Goal: Transaction & Acquisition: Obtain resource

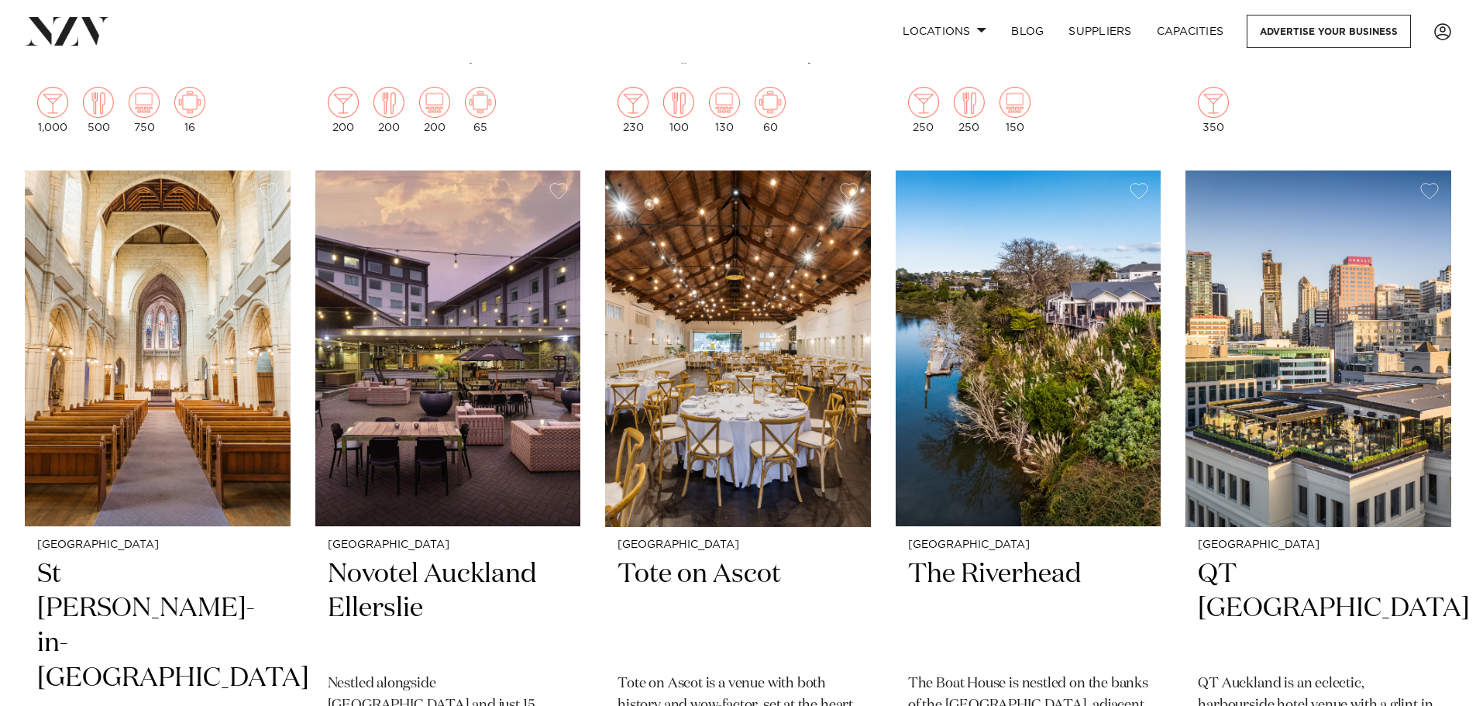
scroll to position [852, 0]
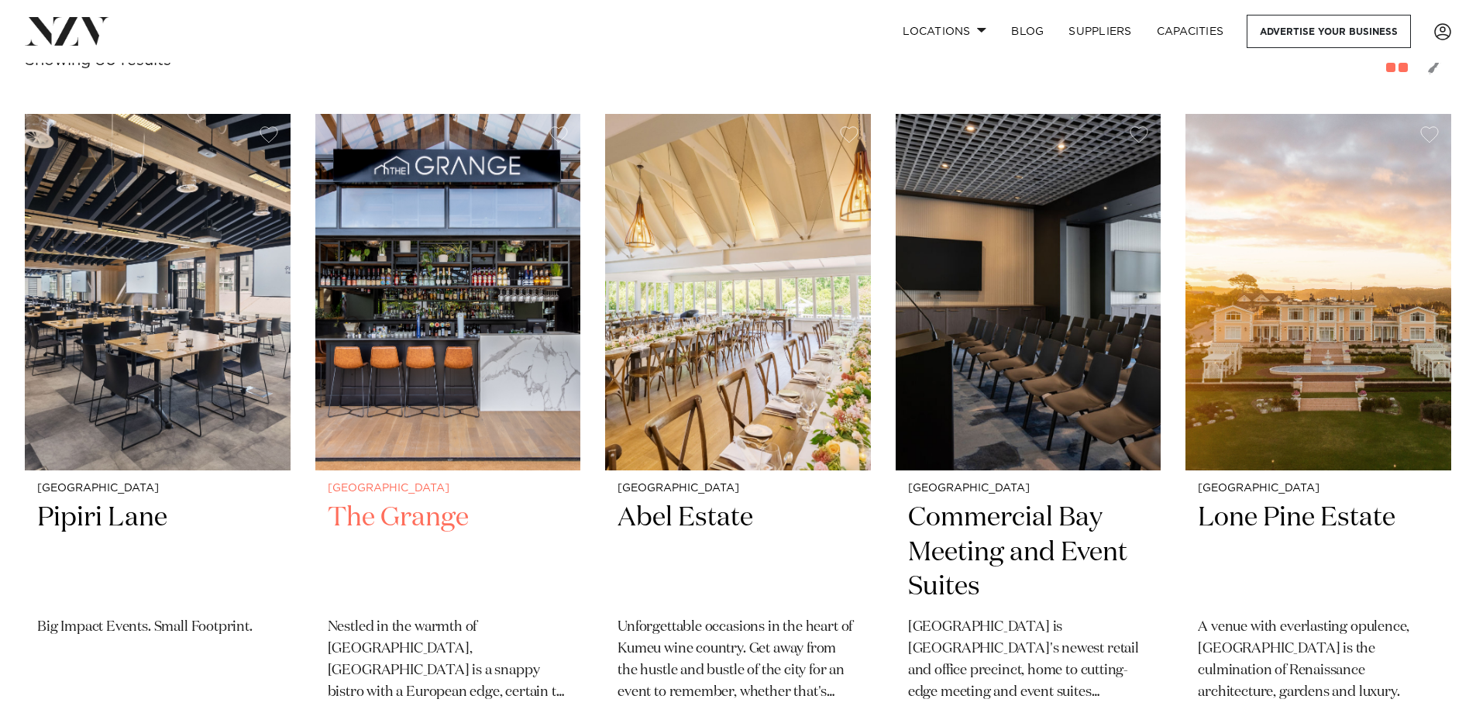
scroll to position [465, 0]
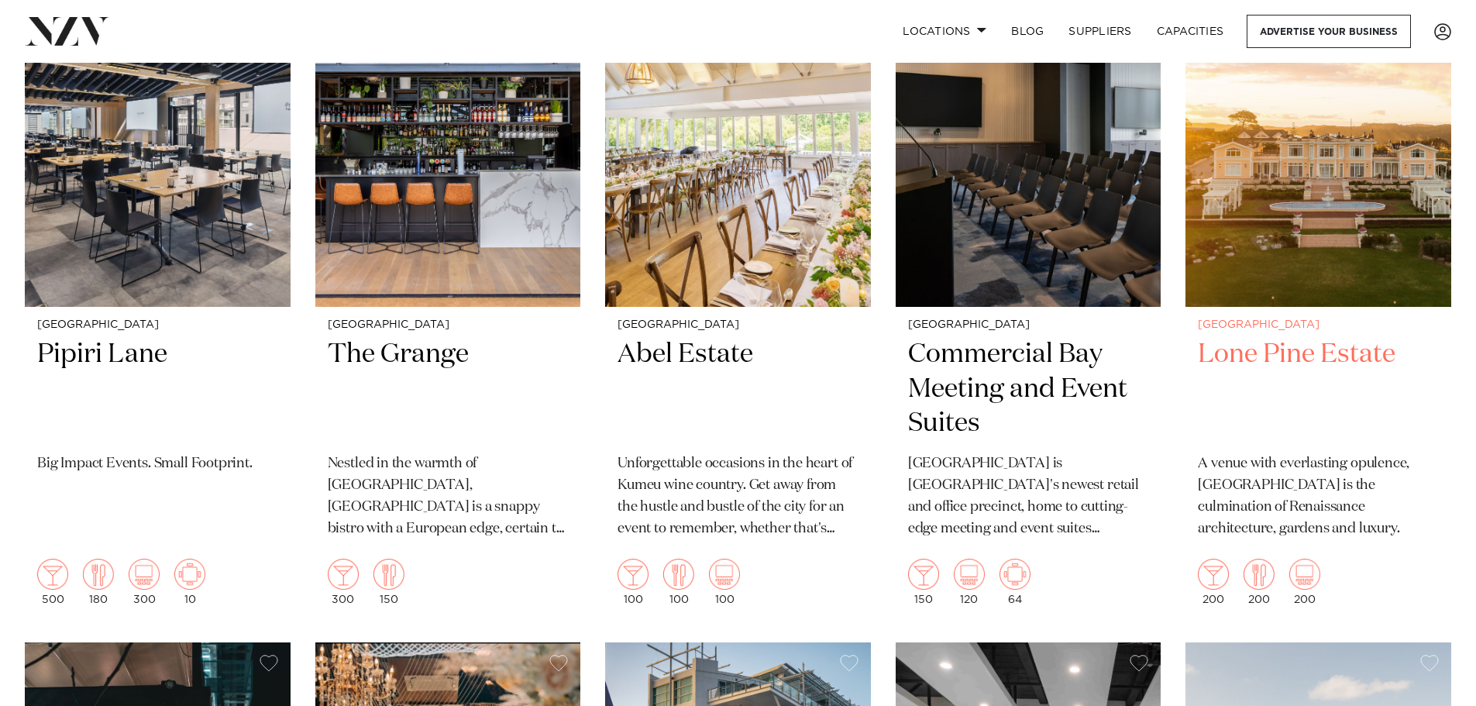
click at [1286, 358] on h2 "Lone Pine Estate" at bounding box center [1318, 389] width 241 height 105
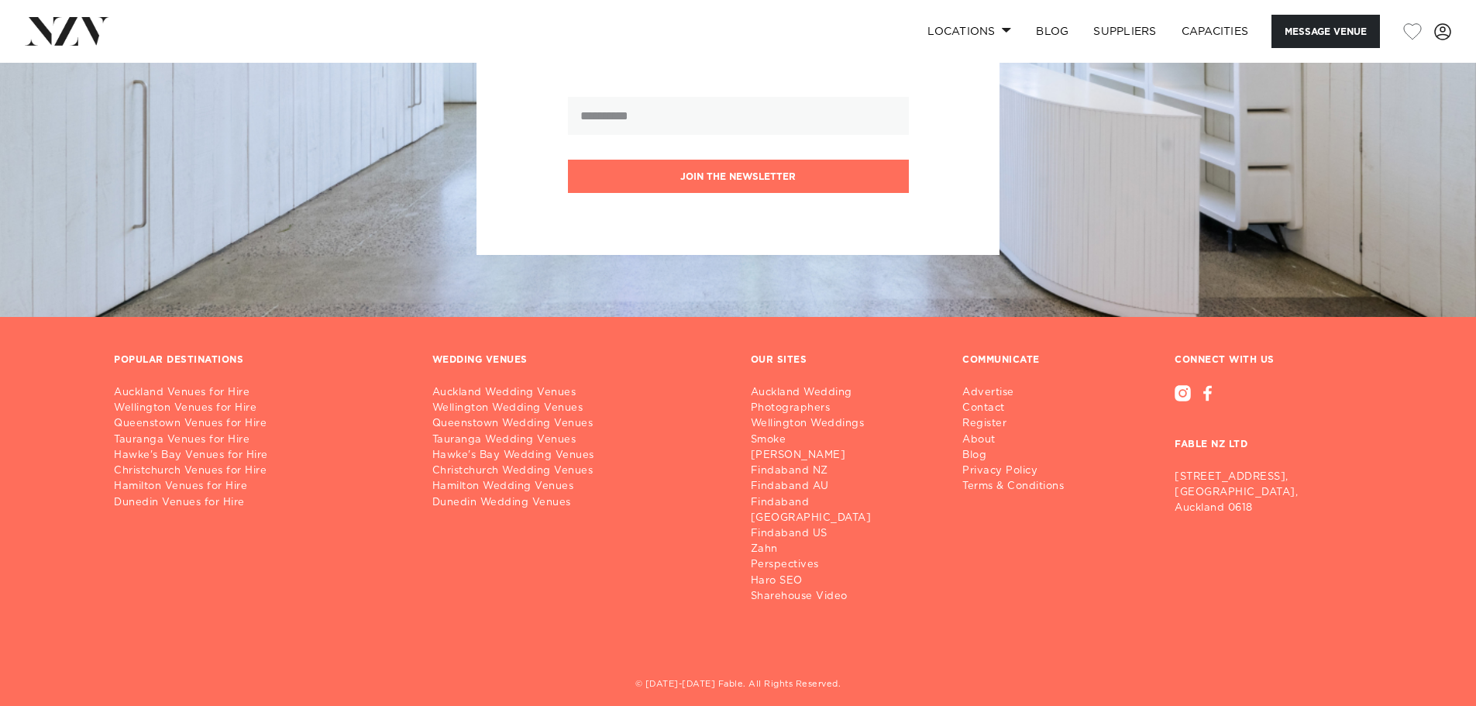
scroll to position [2725, 0]
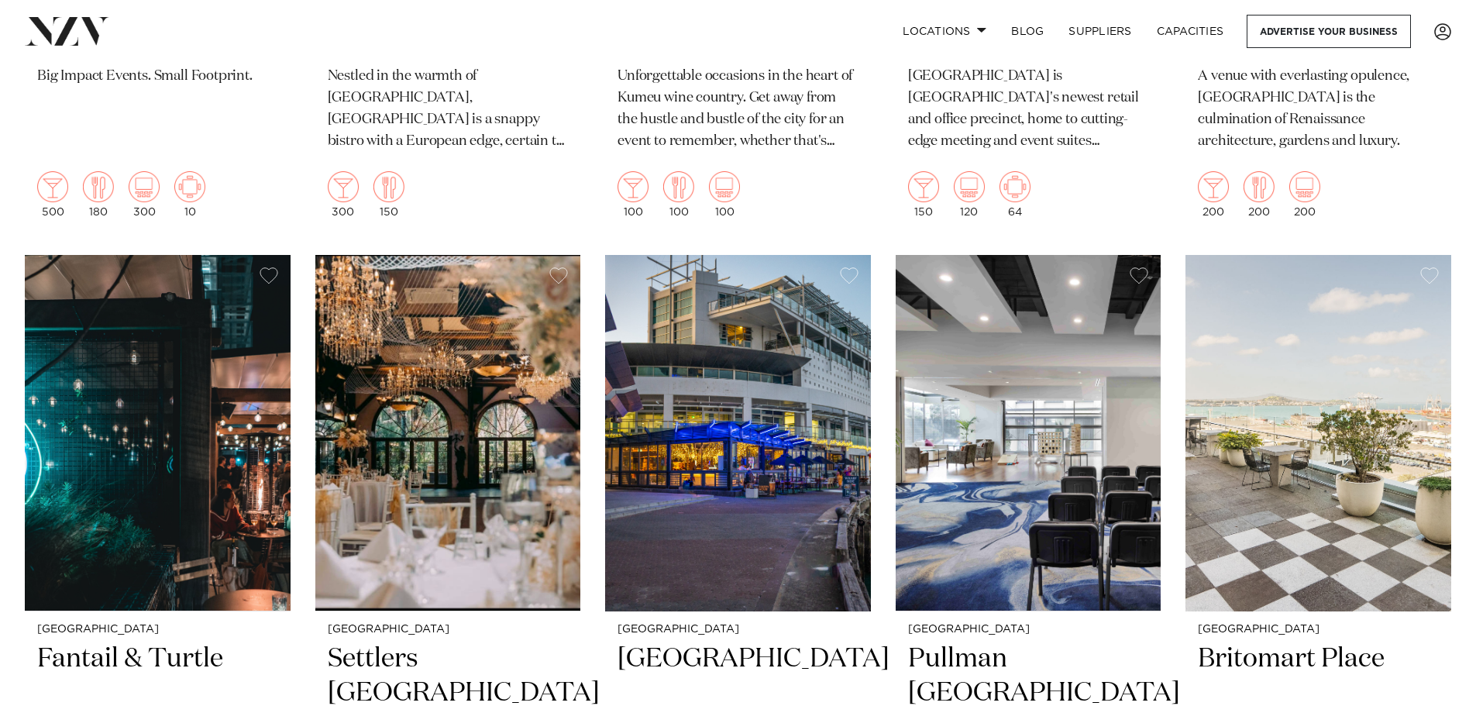
scroll to position [1007, 0]
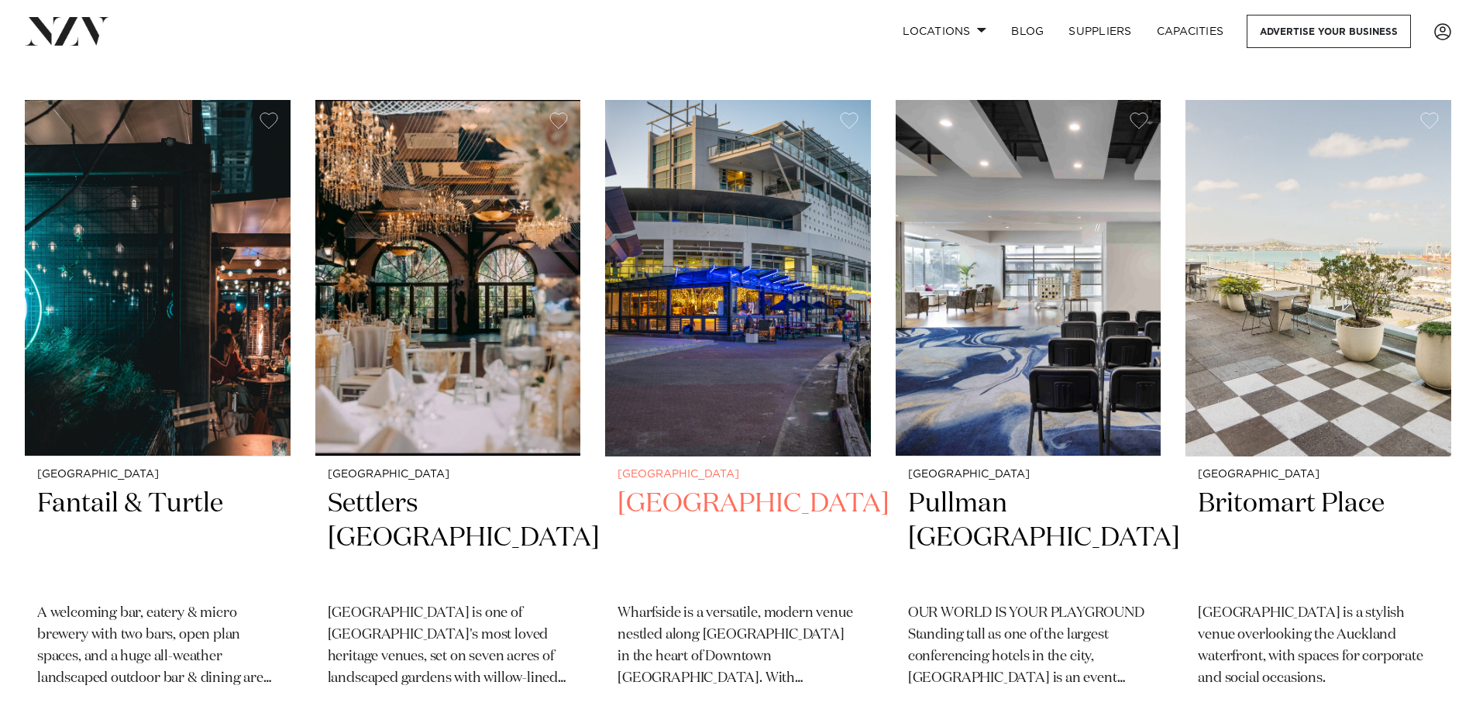
click at [758, 501] on h2 "[GEOGRAPHIC_DATA]" at bounding box center [737, 538] width 241 height 105
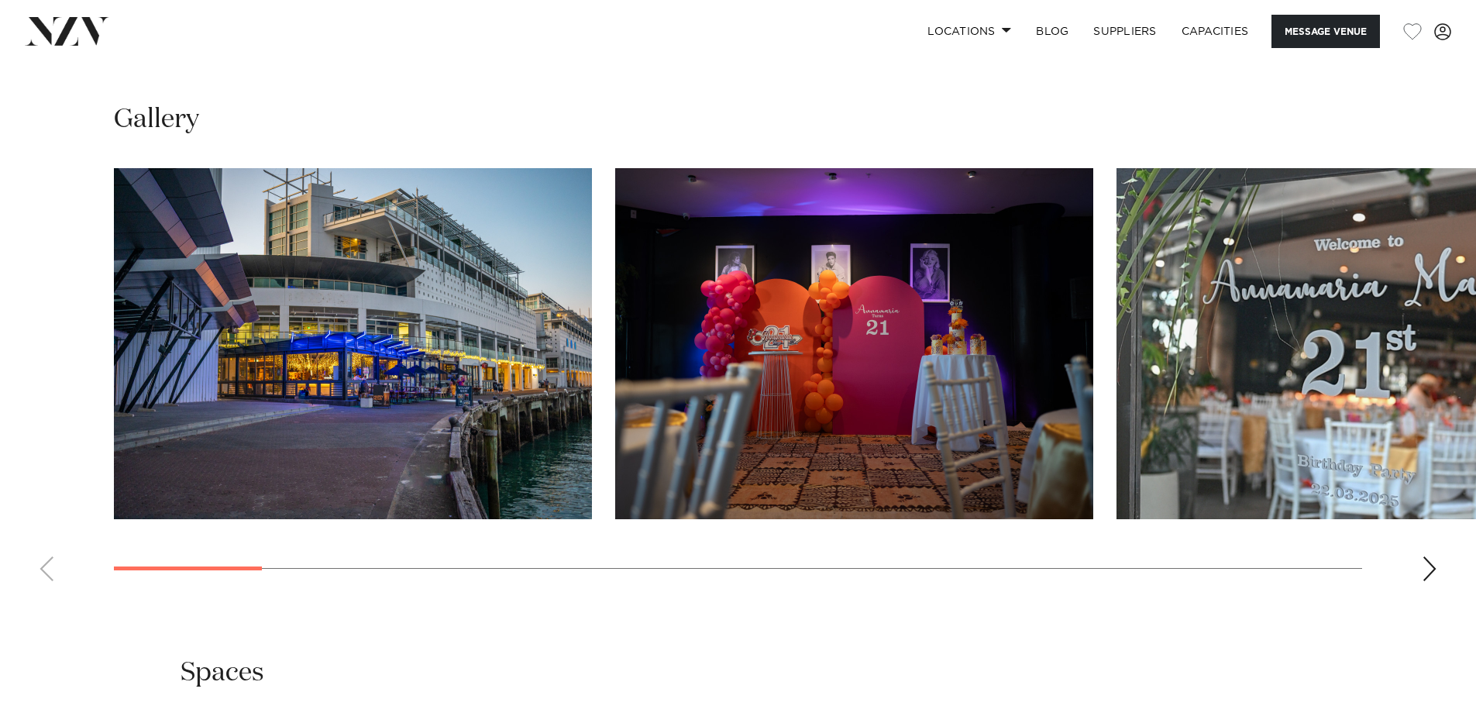
scroll to position [1468, 0]
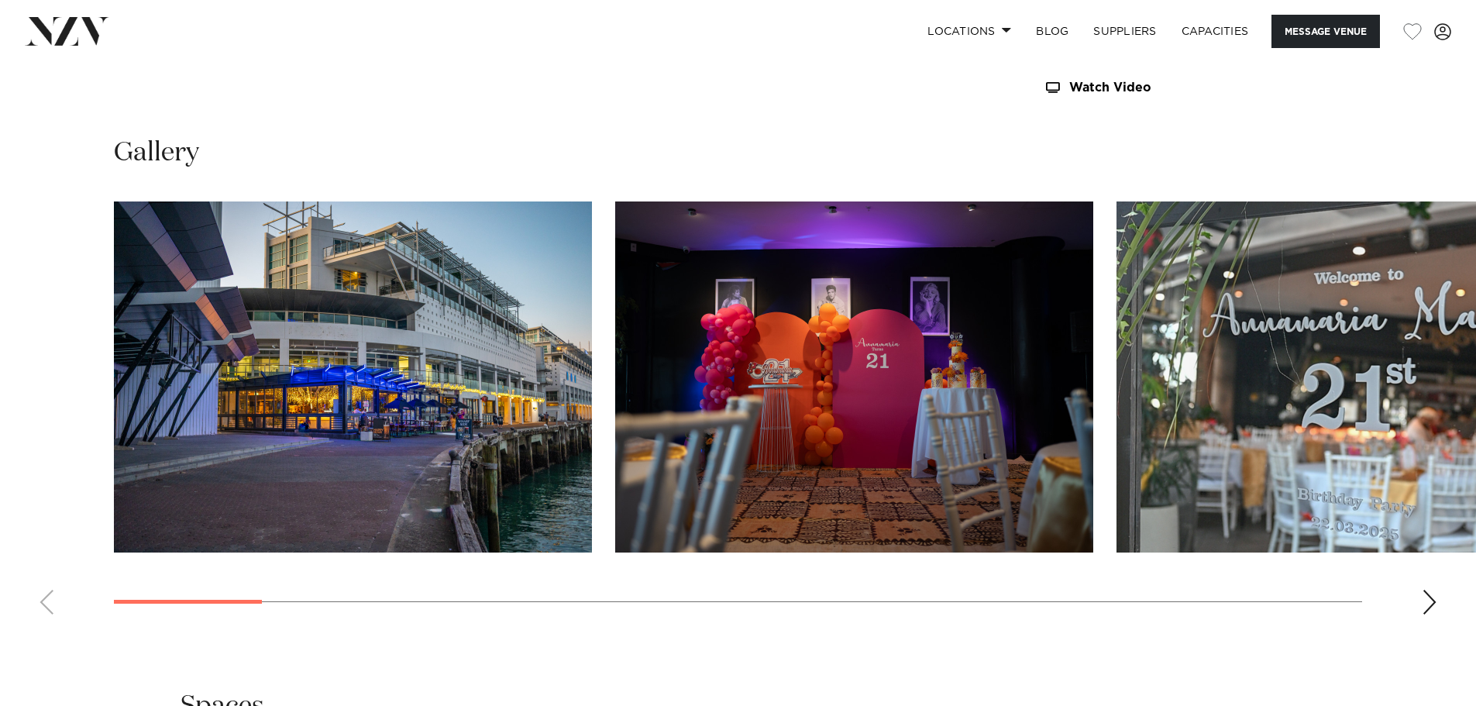
click at [385, 433] on img "1 / 21" at bounding box center [353, 376] width 478 height 351
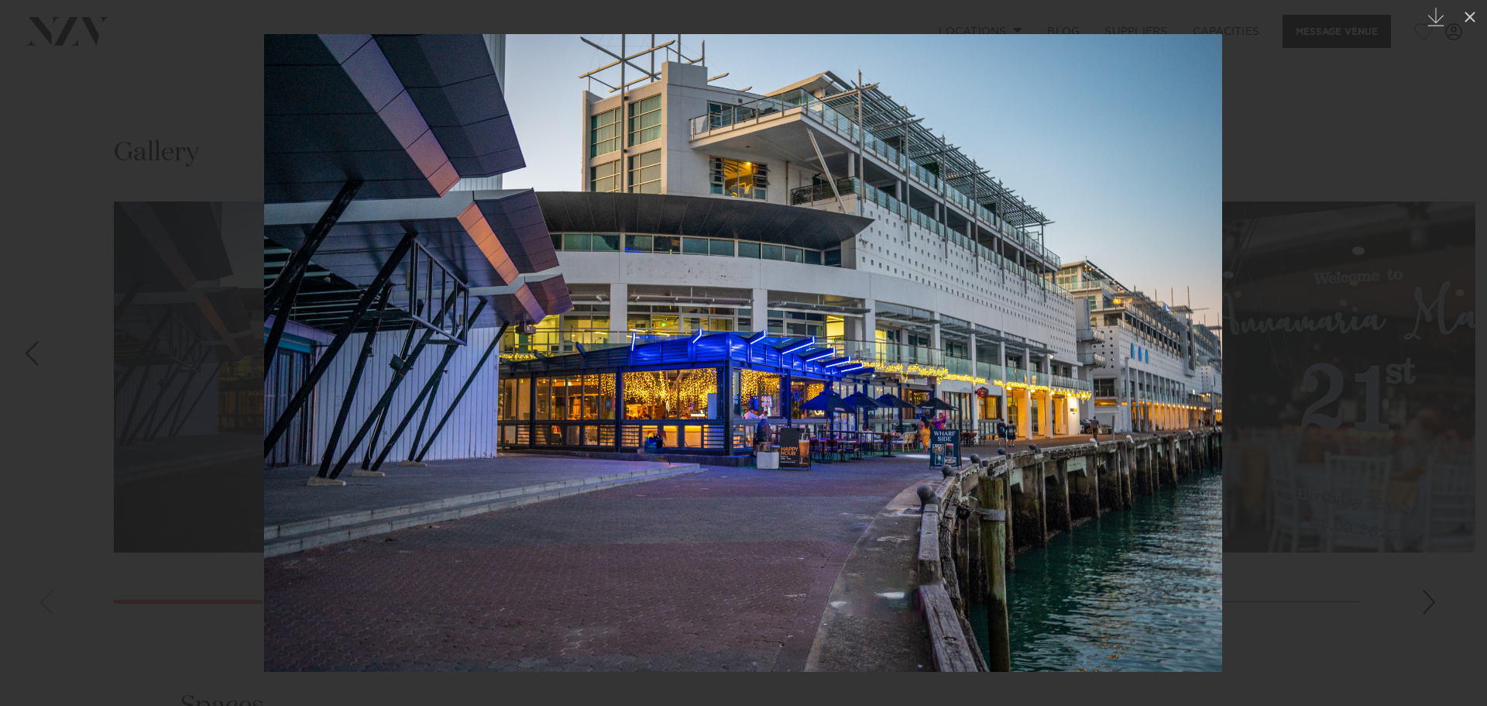
click at [1171, 395] on img at bounding box center [743, 353] width 958 height 638
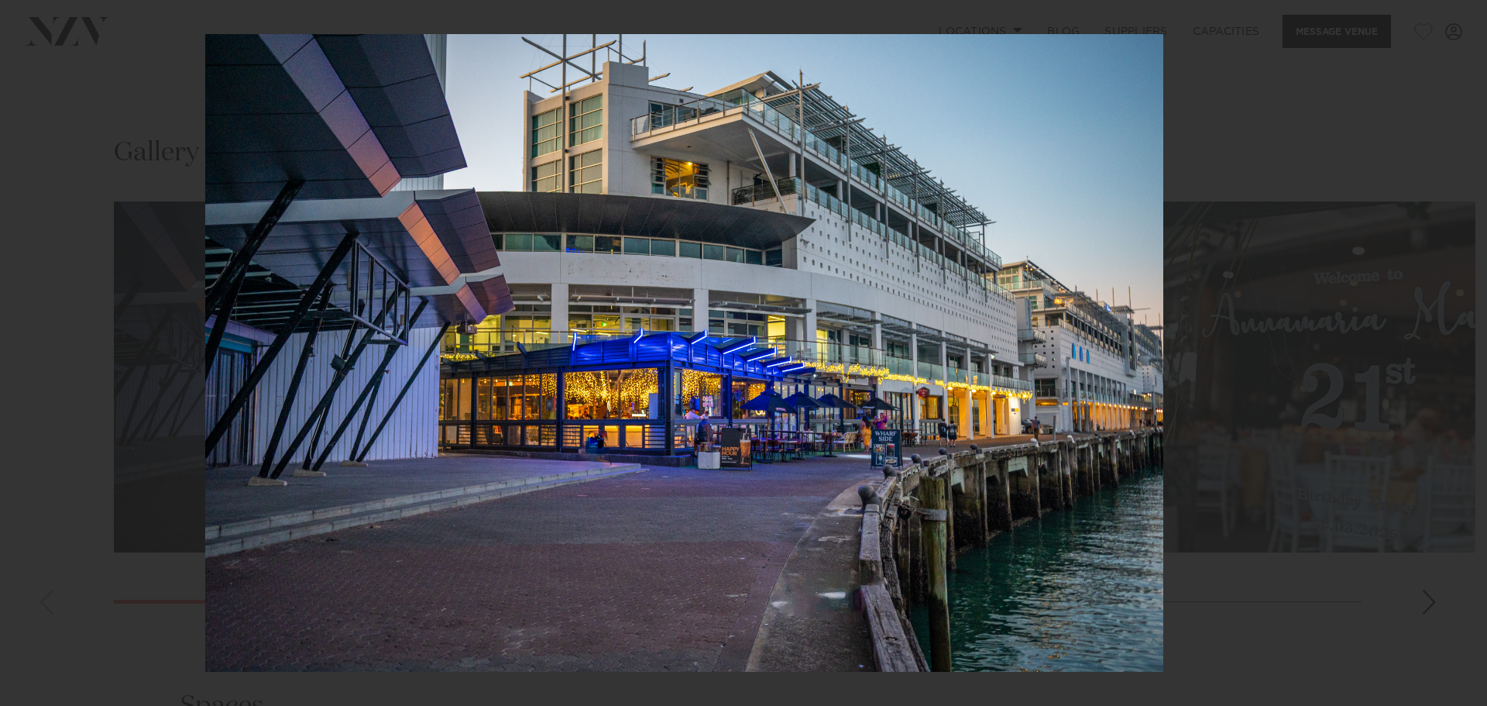
drag, startPoint x: 889, startPoint y: 394, endPoint x: 275, endPoint y: 323, distance: 617.7
click at [275, 323] on img at bounding box center [684, 353] width 958 height 638
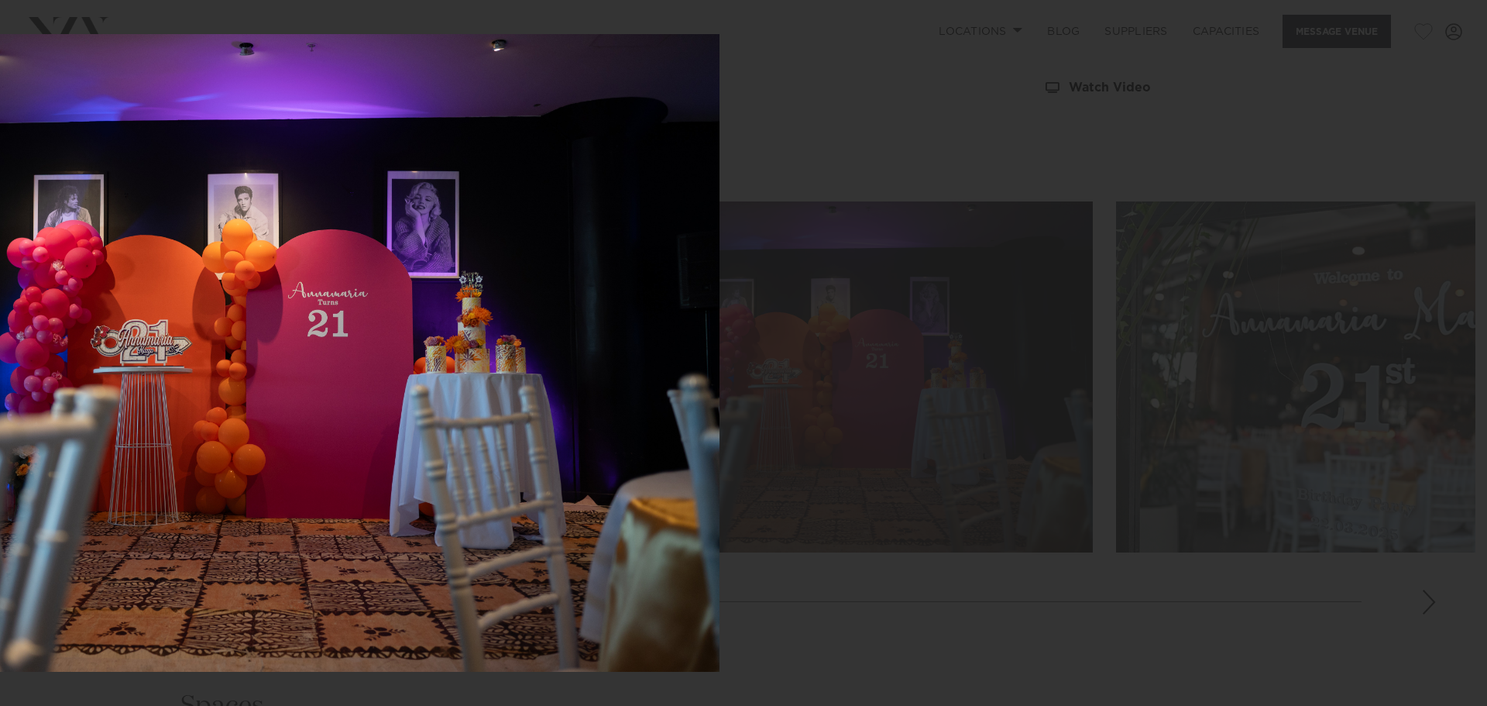
drag, startPoint x: 817, startPoint y: 421, endPoint x: 300, endPoint y: 359, distance: 521.2
click at [297, 360] on img at bounding box center [240, 353] width 958 height 638
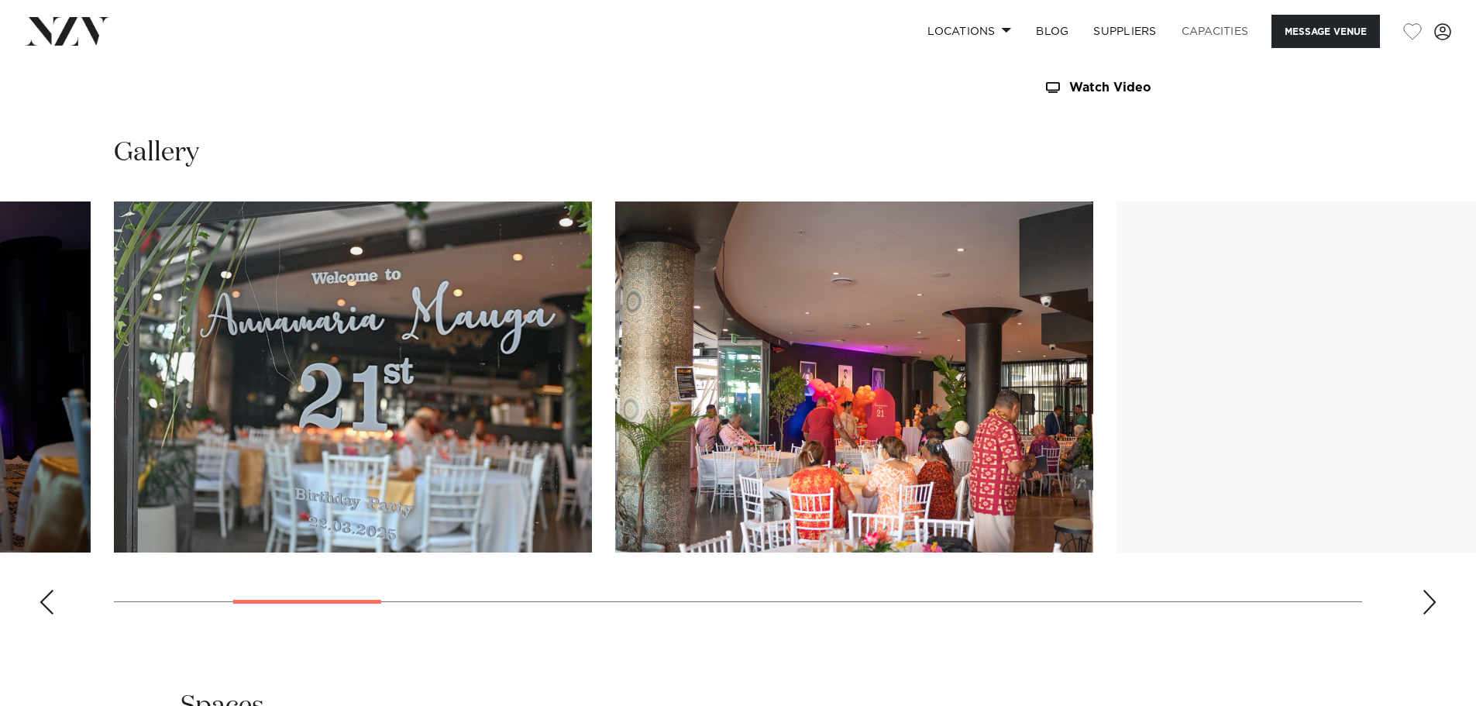
click at [1200, 29] on link "Capacities" at bounding box center [1215, 31] width 92 height 33
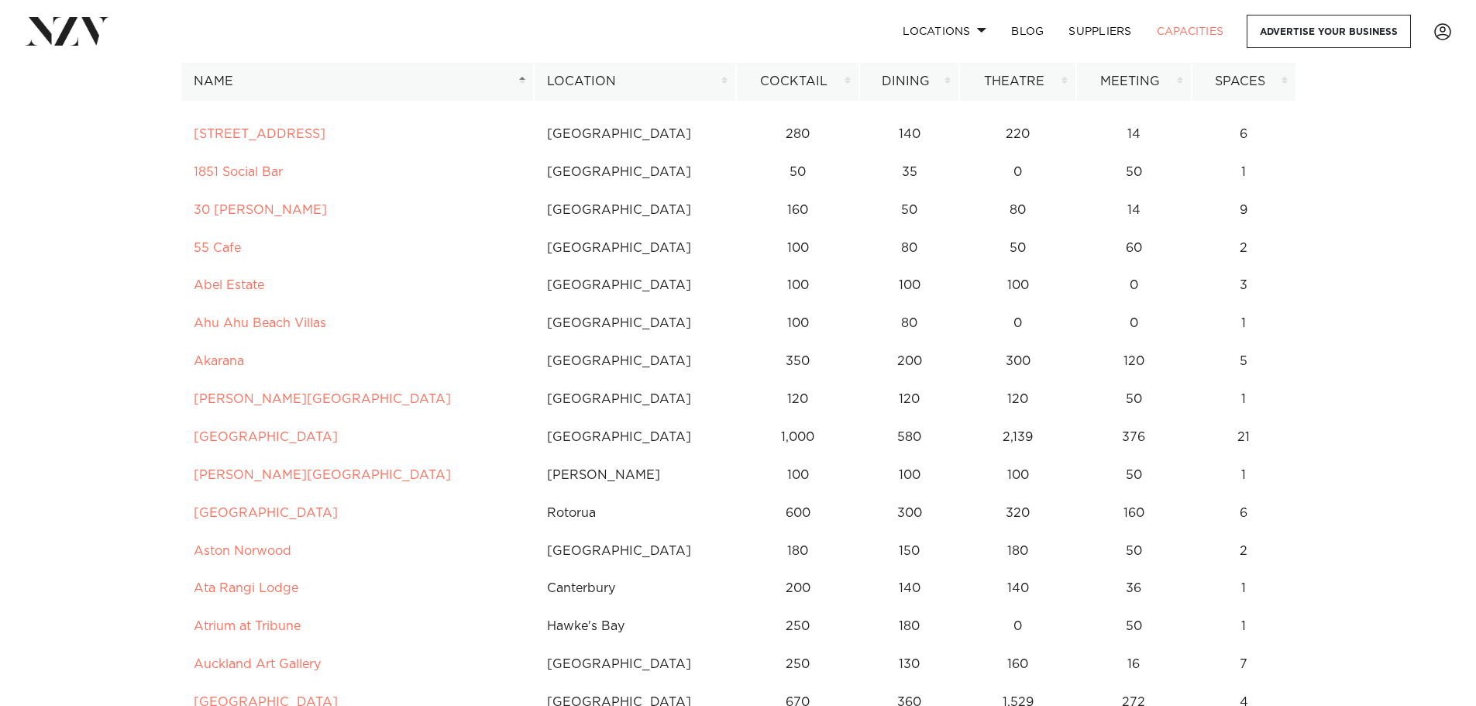
scroll to position [155, 0]
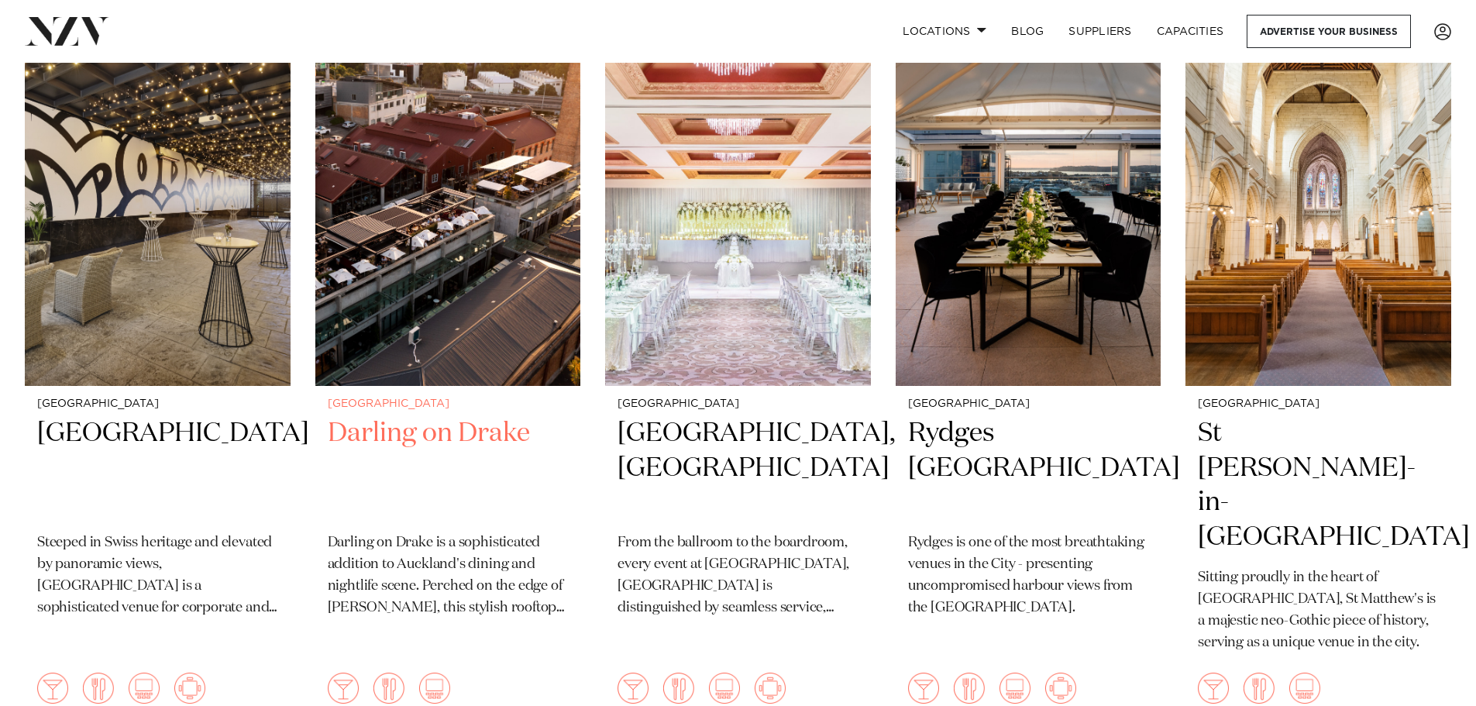
scroll to position [387, 0]
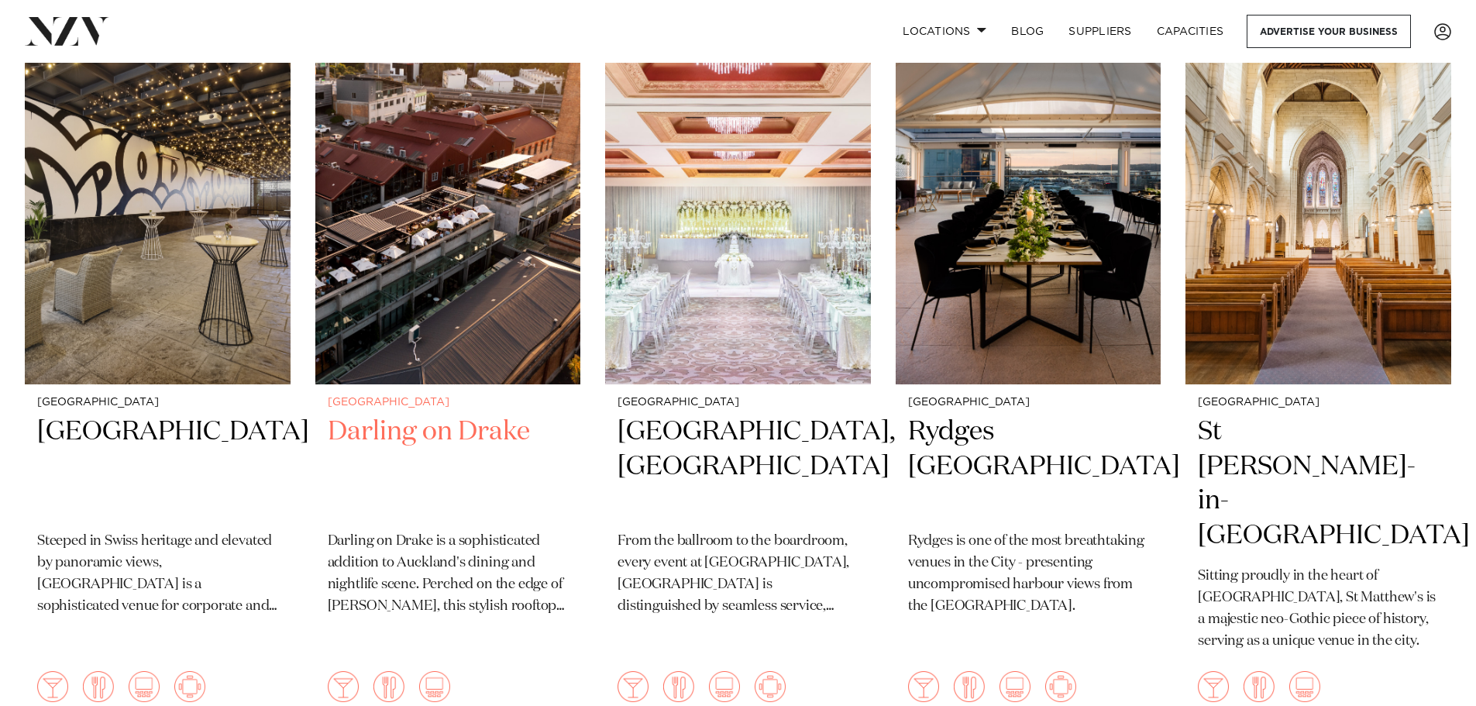
click at [449, 438] on h2 "Darling on Drake" at bounding box center [448, 466] width 241 height 105
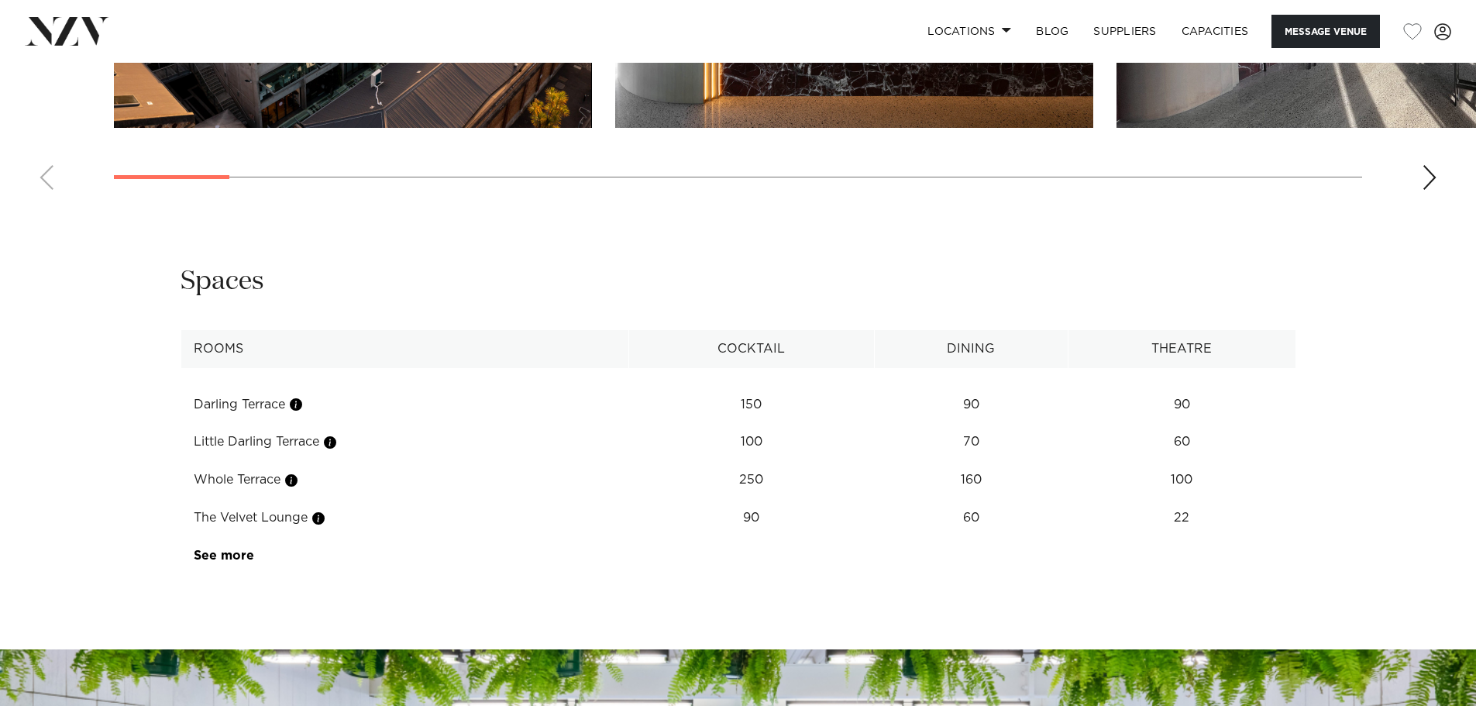
scroll to position [1937, 0]
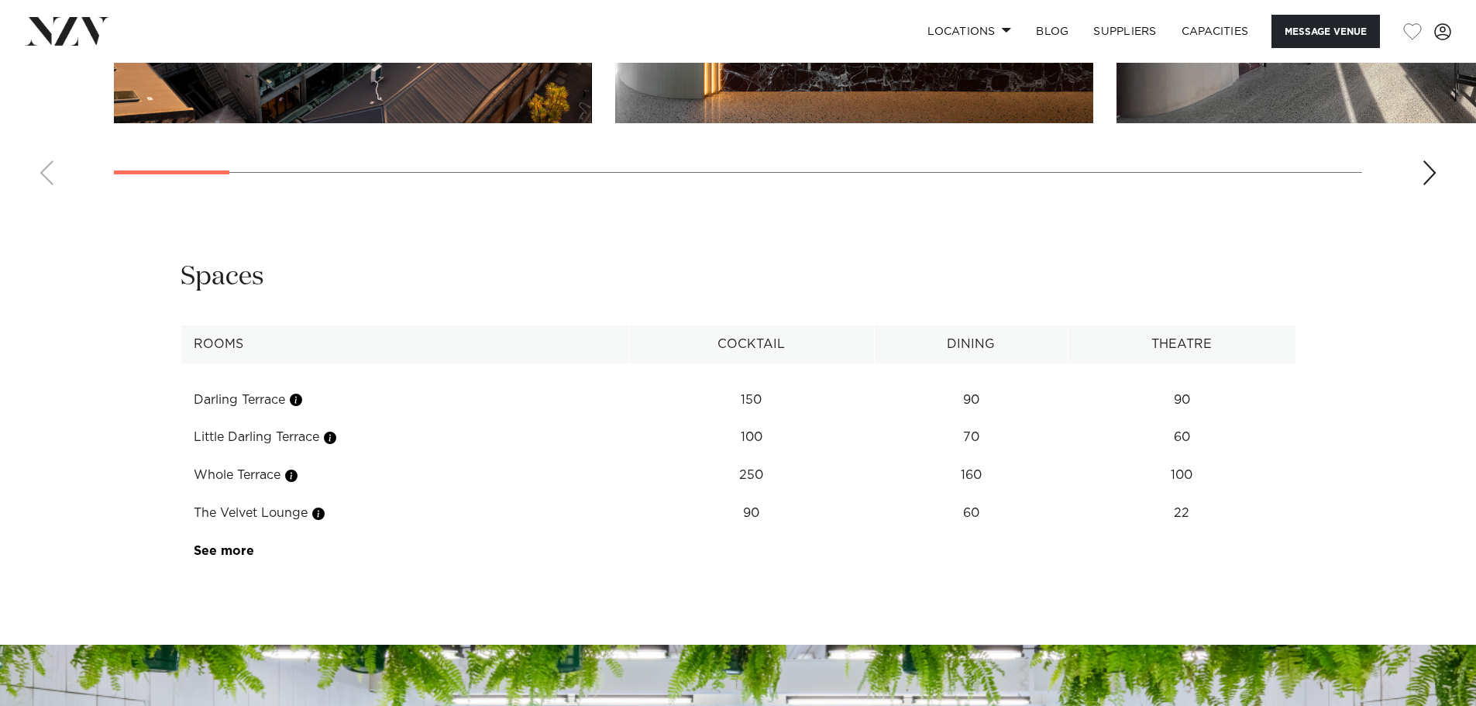
click at [223, 570] on td "See more" at bounding box center [254, 551] width 146 height 38
click at [229, 557] on link "See more" at bounding box center [254, 551] width 121 height 12
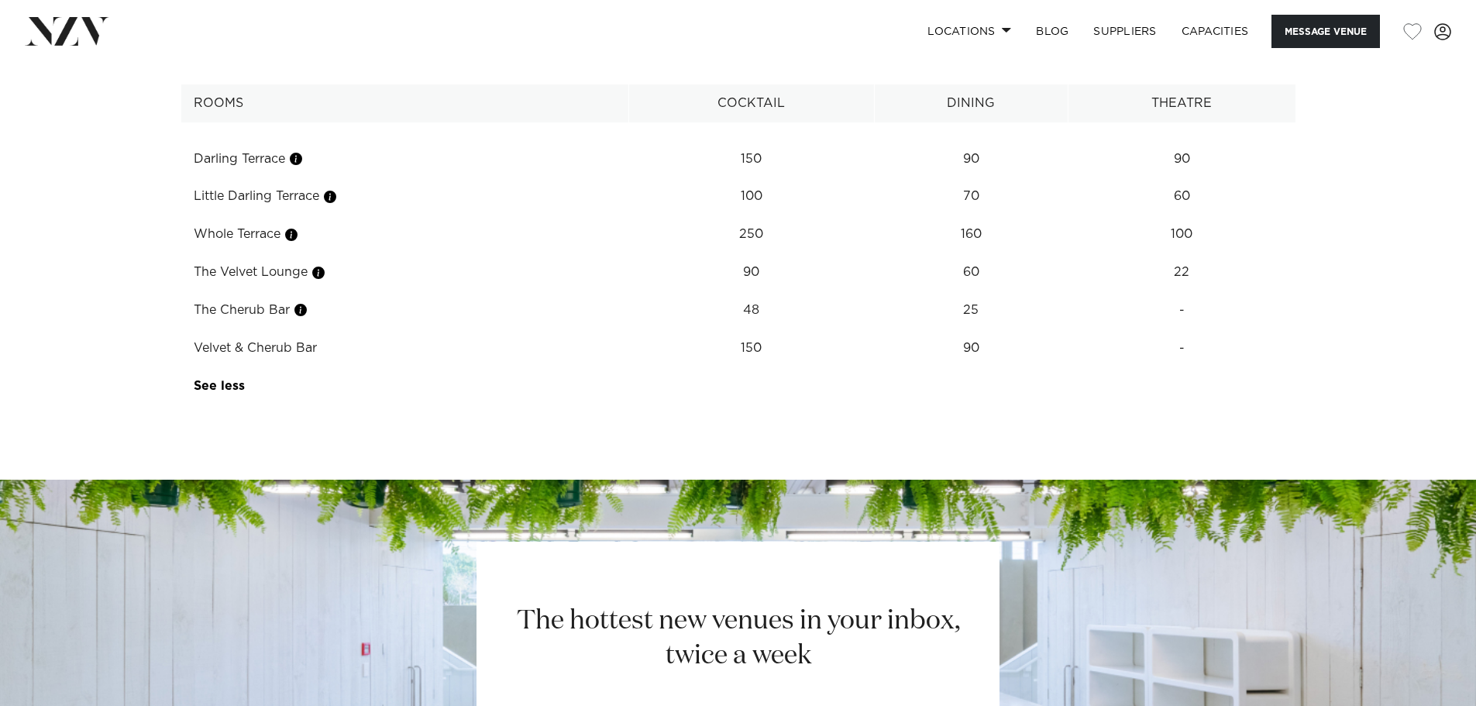
scroll to position [2170, 0]
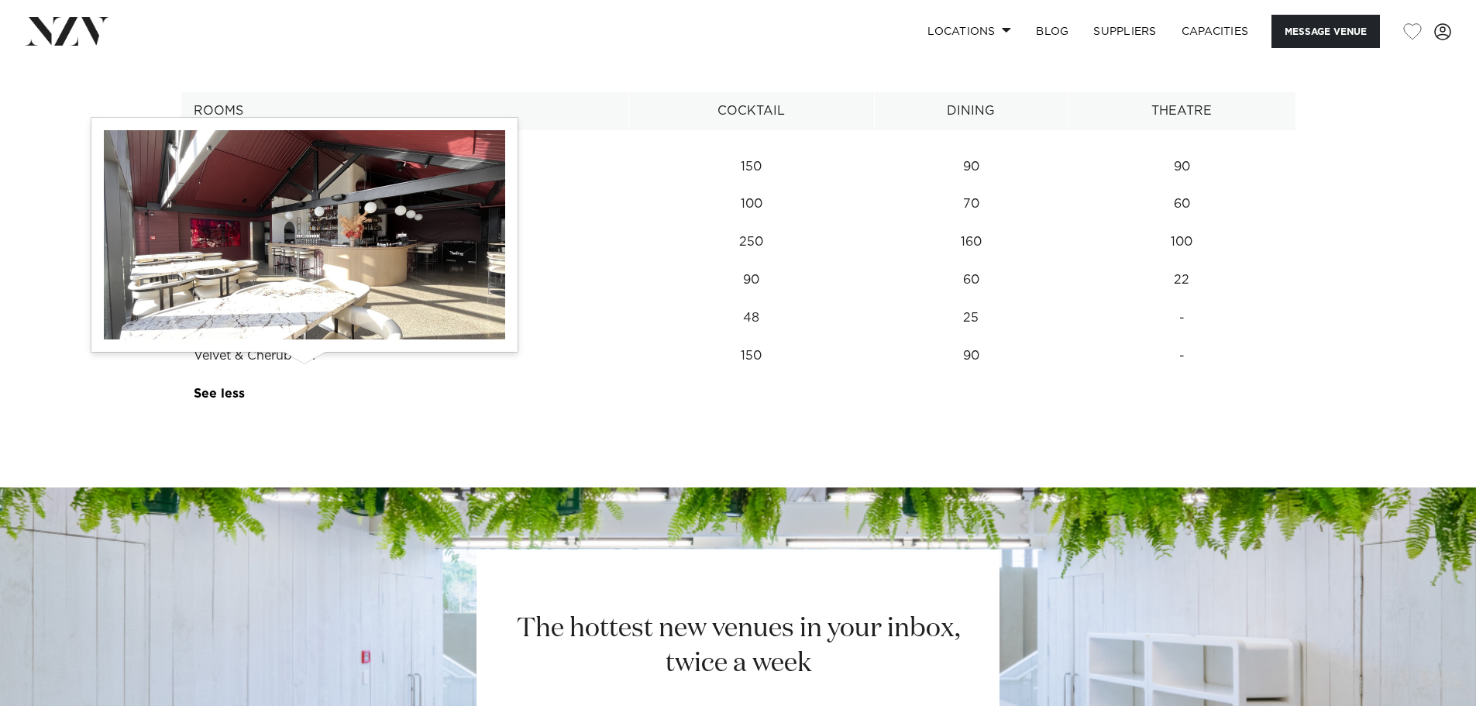
click at [301, 325] on button "button" at bounding box center [300, 317] width 15 height 15
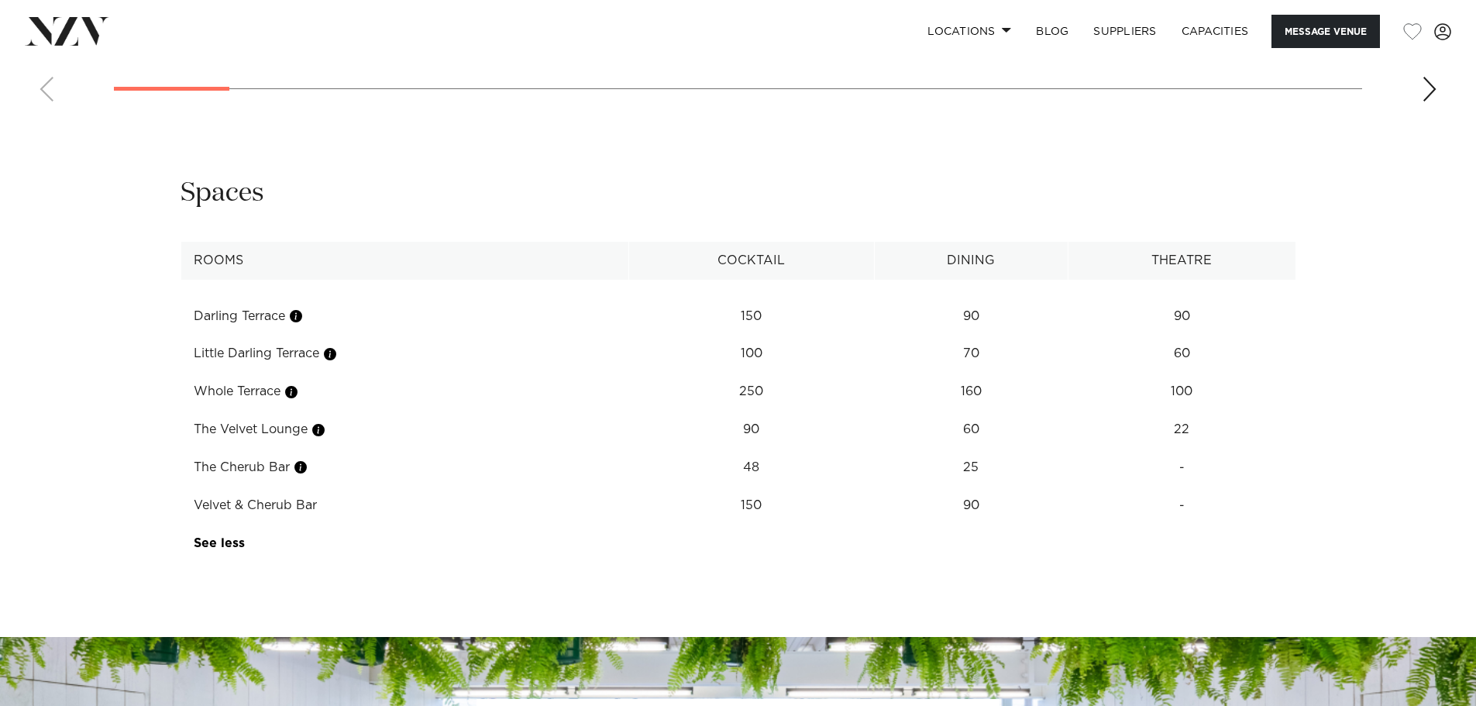
scroll to position [2015, 0]
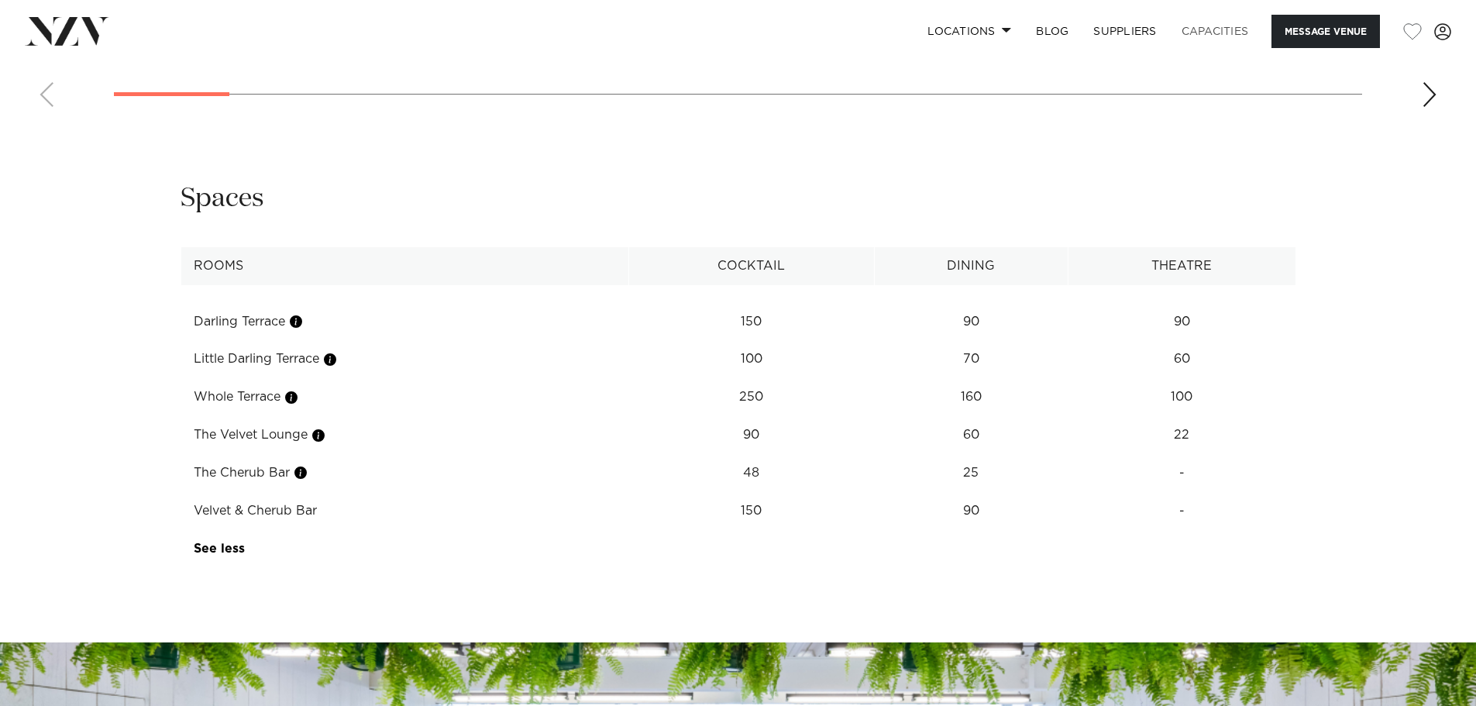
click at [1212, 33] on link "Capacities" at bounding box center [1215, 31] width 92 height 33
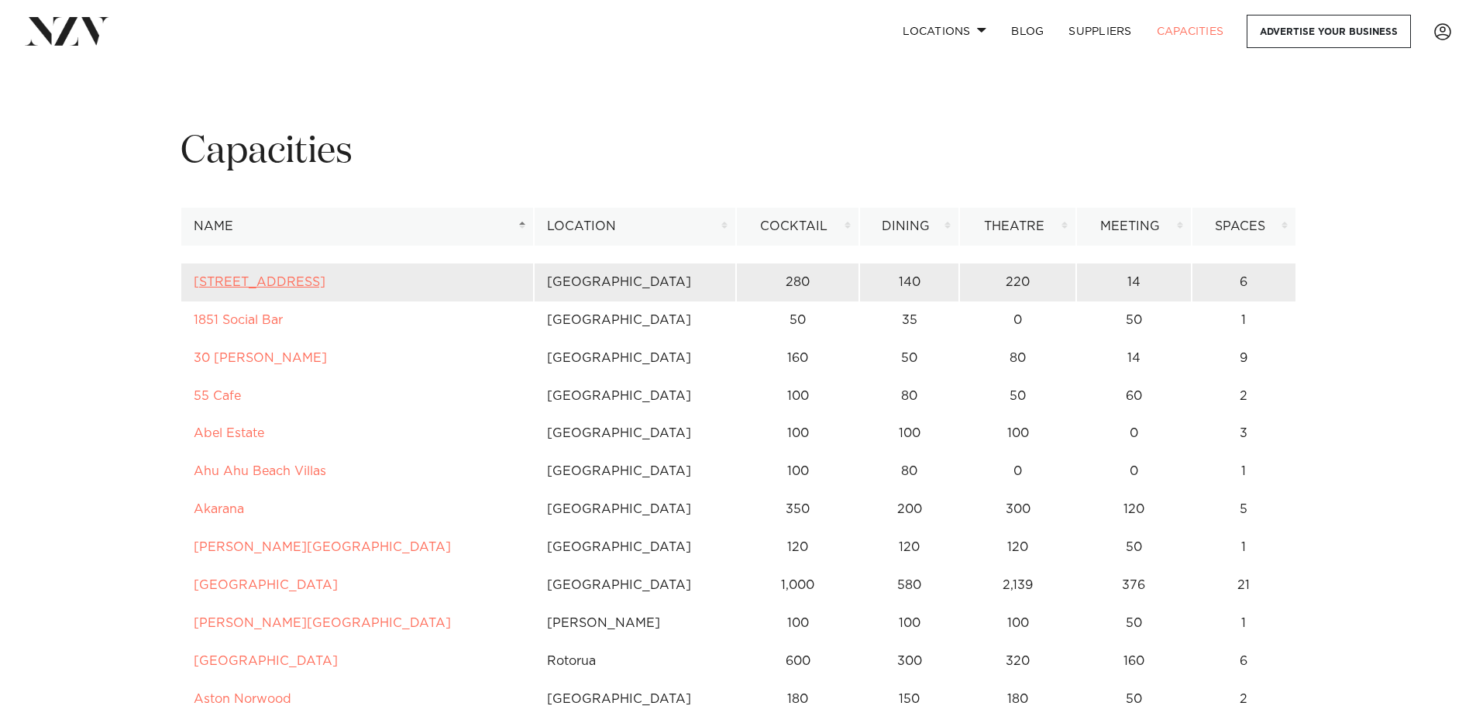
click at [238, 285] on link "12 Madden Street" at bounding box center [260, 282] width 132 height 12
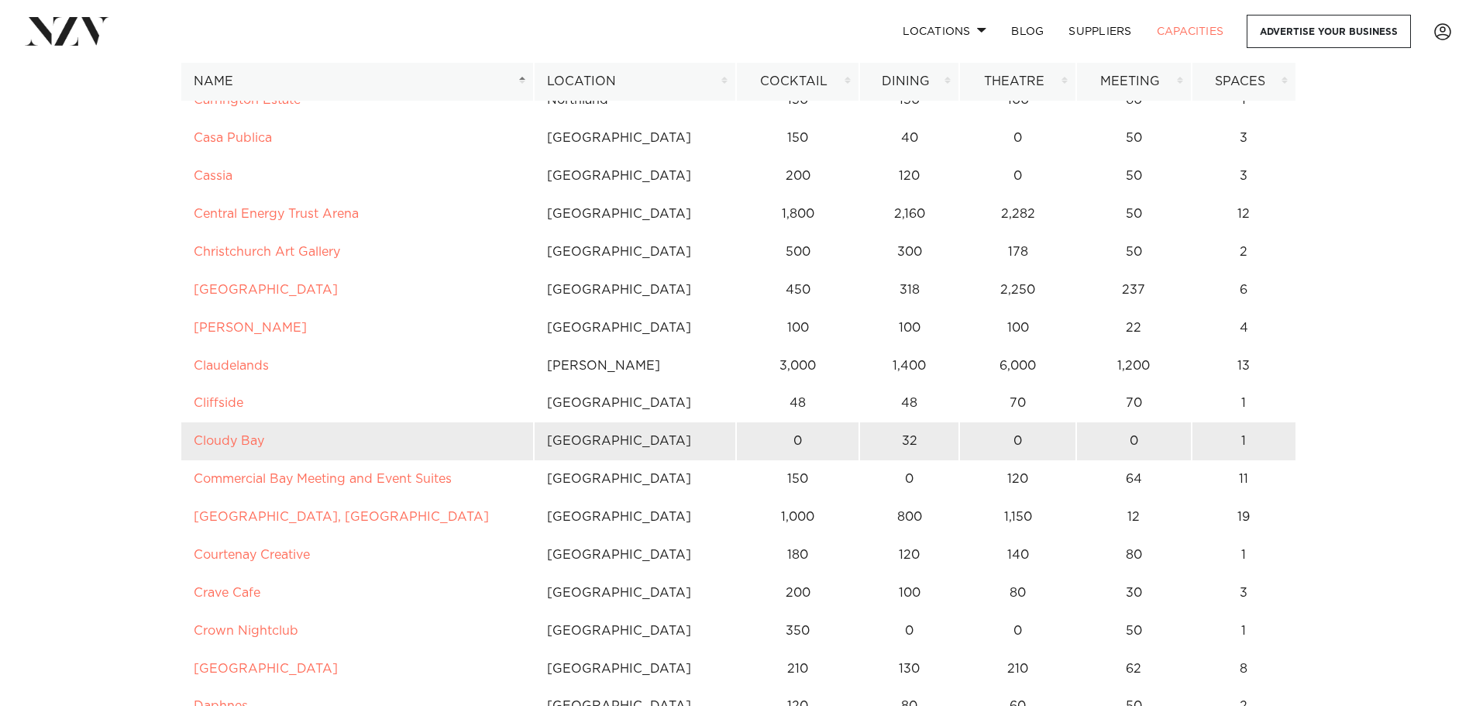
scroll to position [1859, 0]
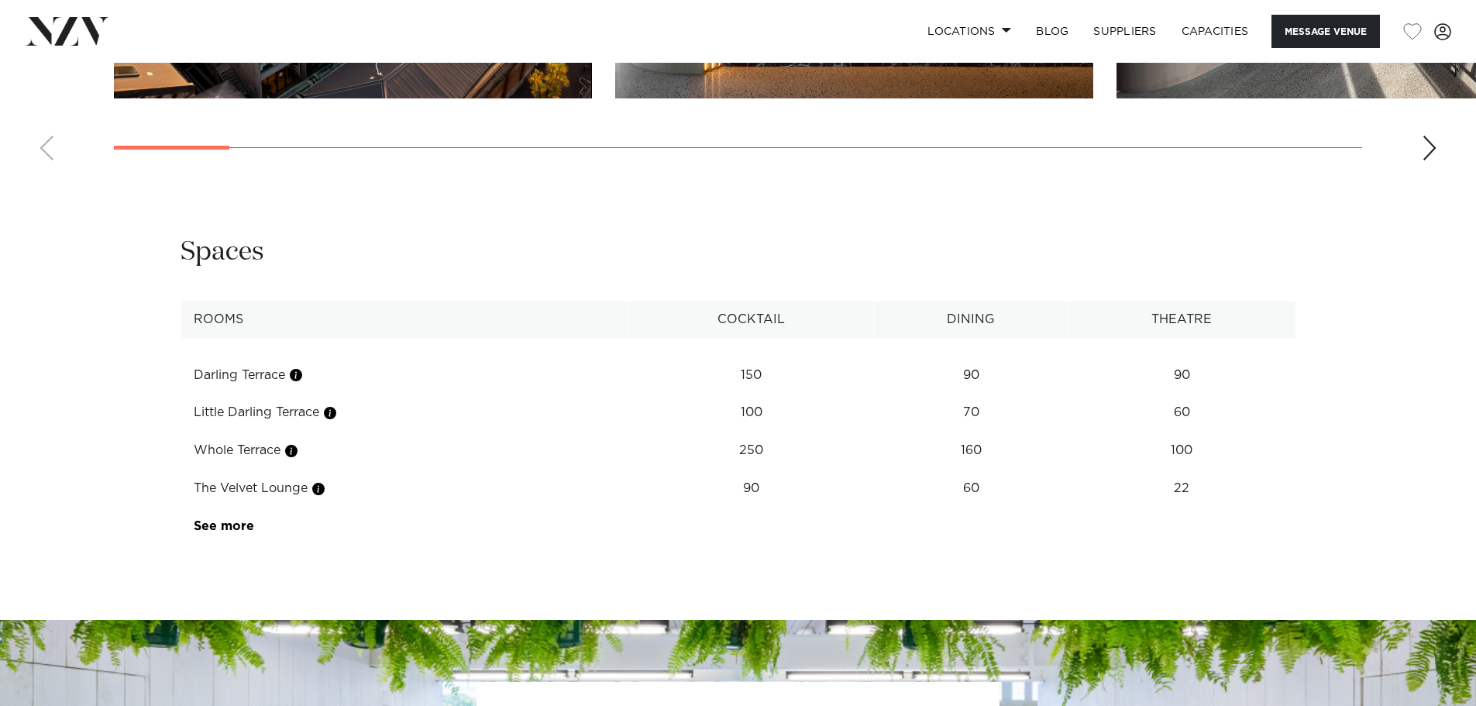
scroll to position [2015, 0]
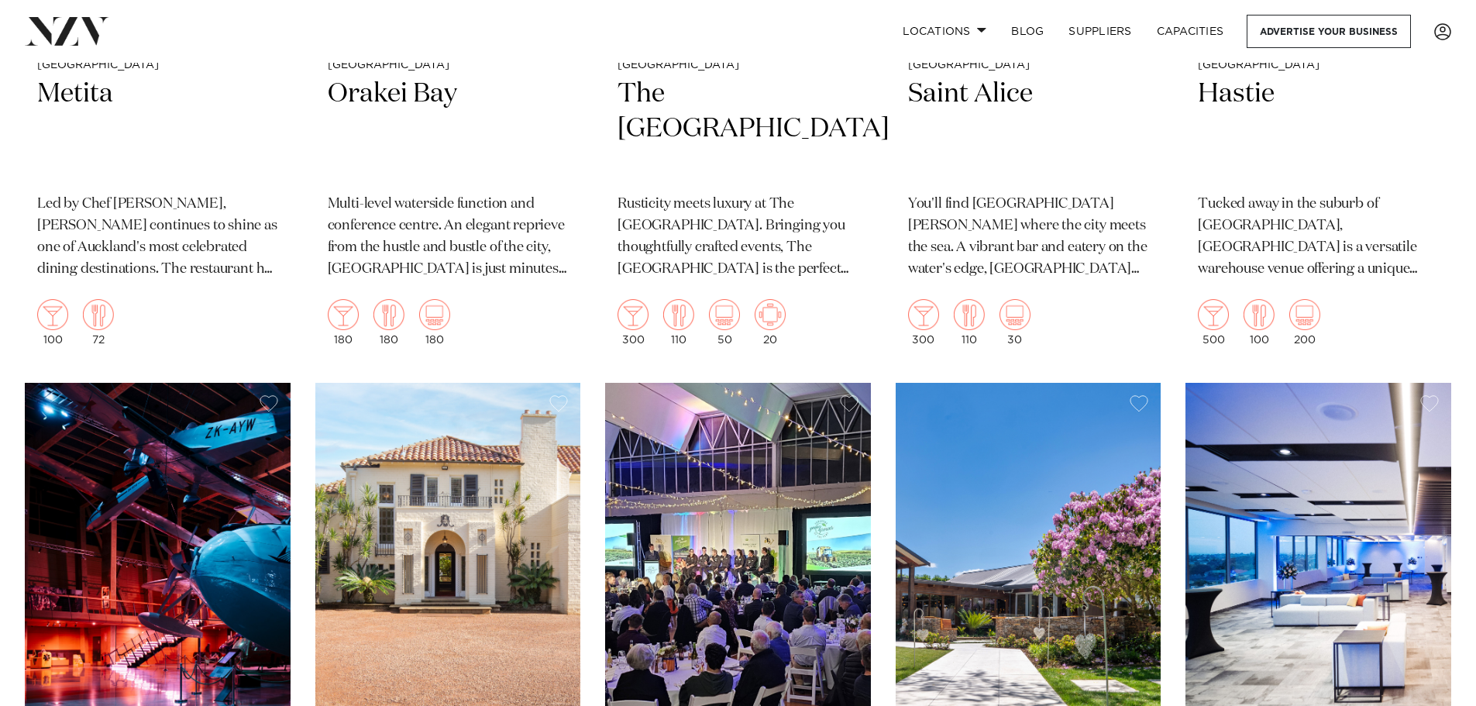
scroll to position [7824, 0]
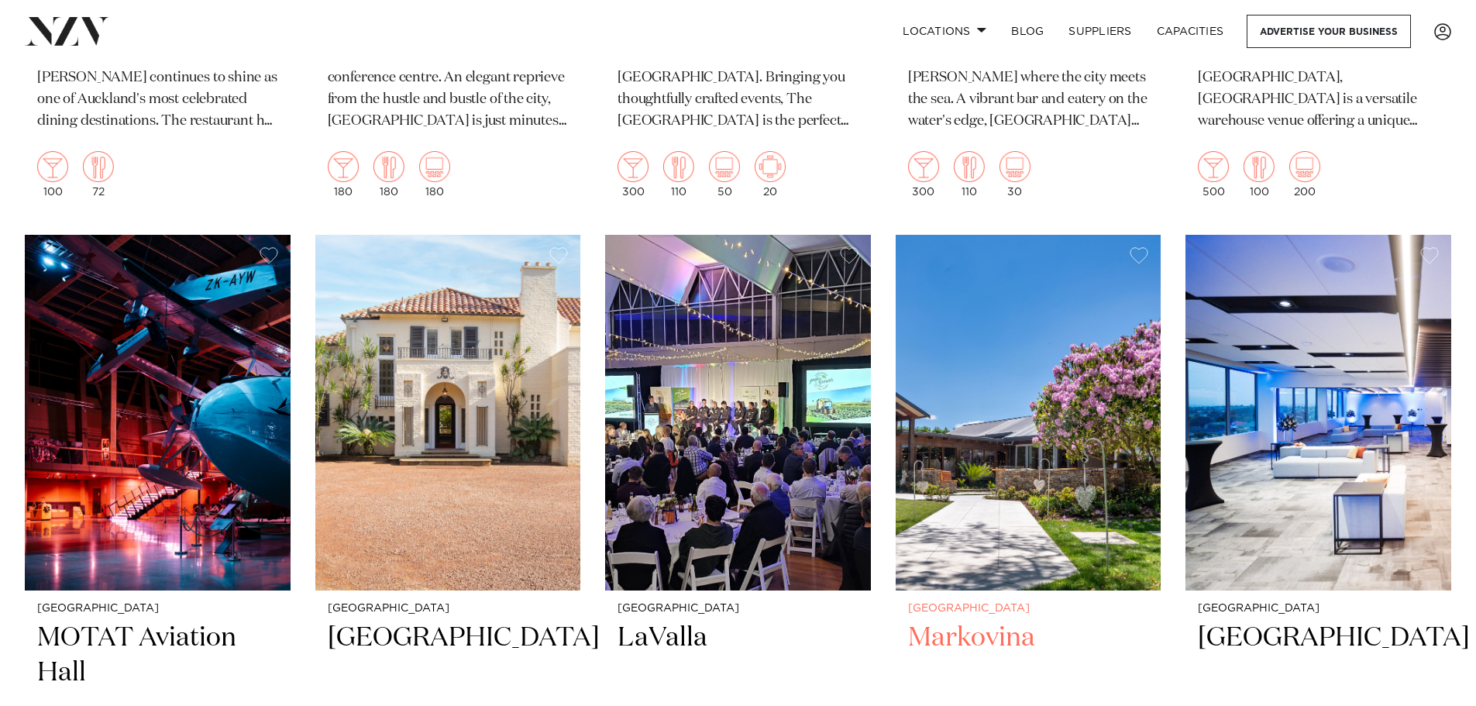
click at [994, 621] on h2 "Markovina" at bounding box center [1028, 673] width 241 height 105
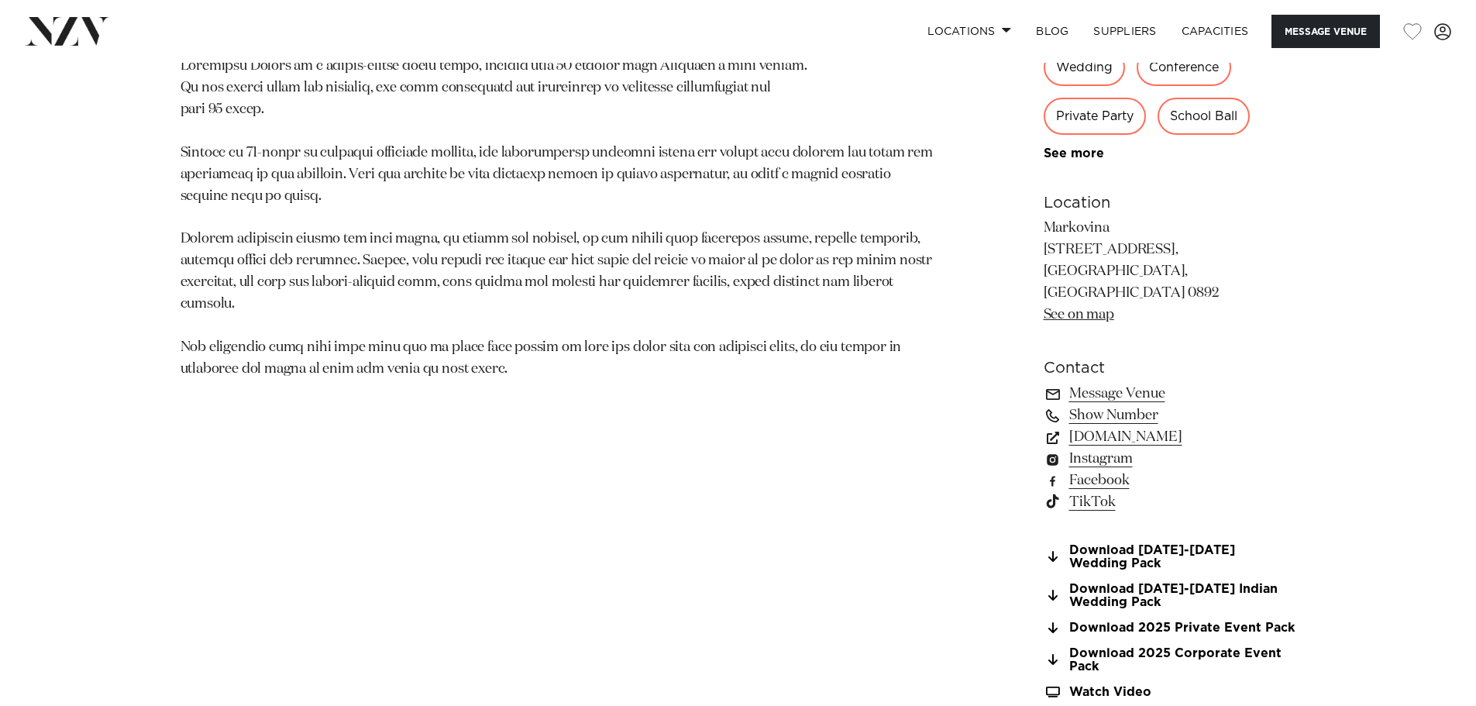
scroll to position [1085, 0]
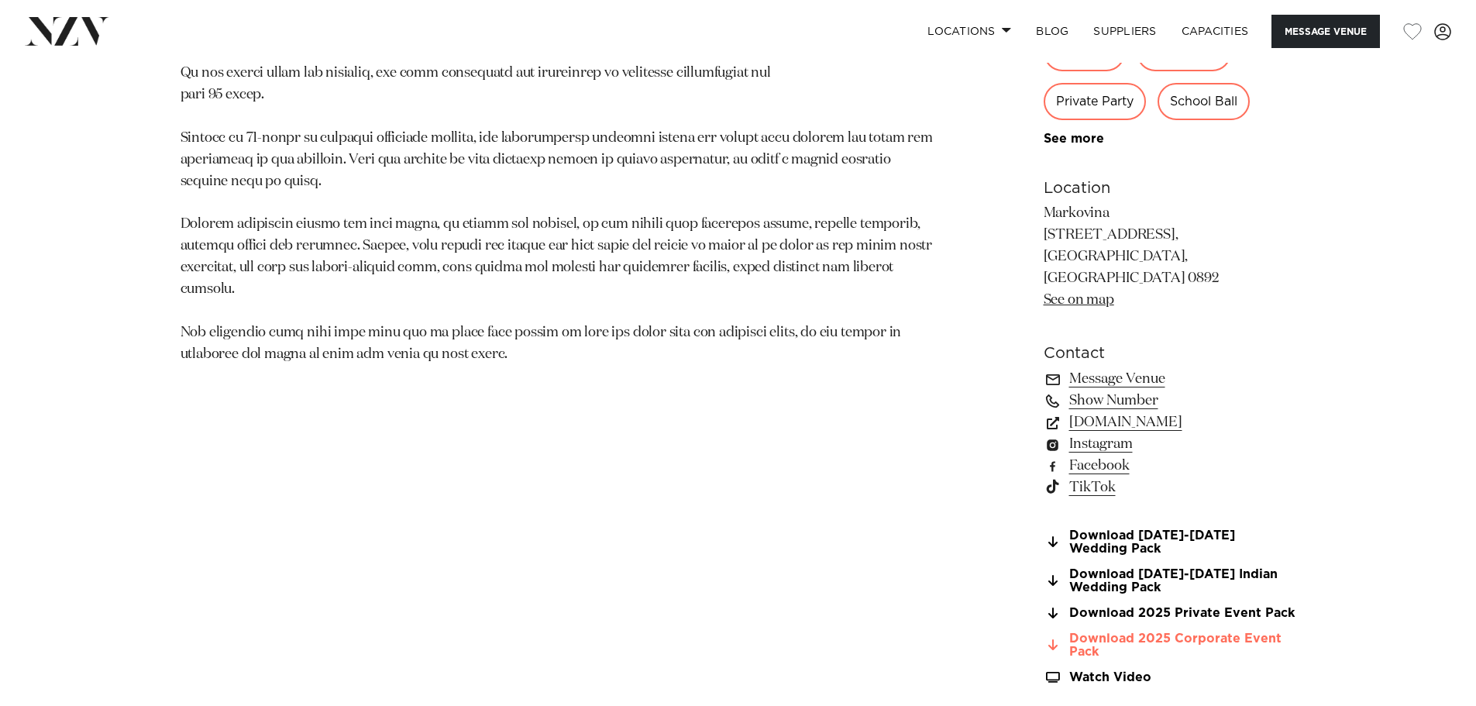
click at [1108, 632] on link "Download 2025 Corporate Event Pack" at bounding box center [1169, 645] width 253 height 26
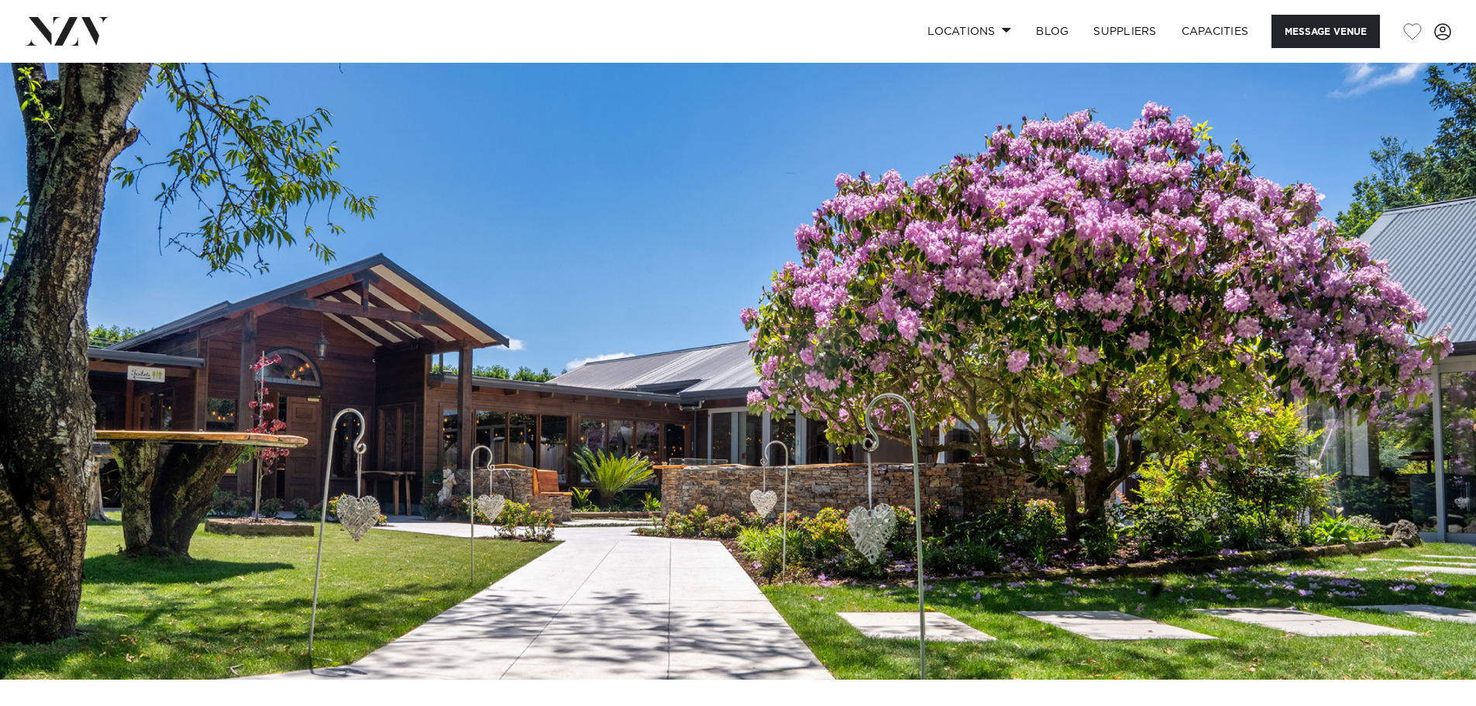
scroll to position [0, 0]
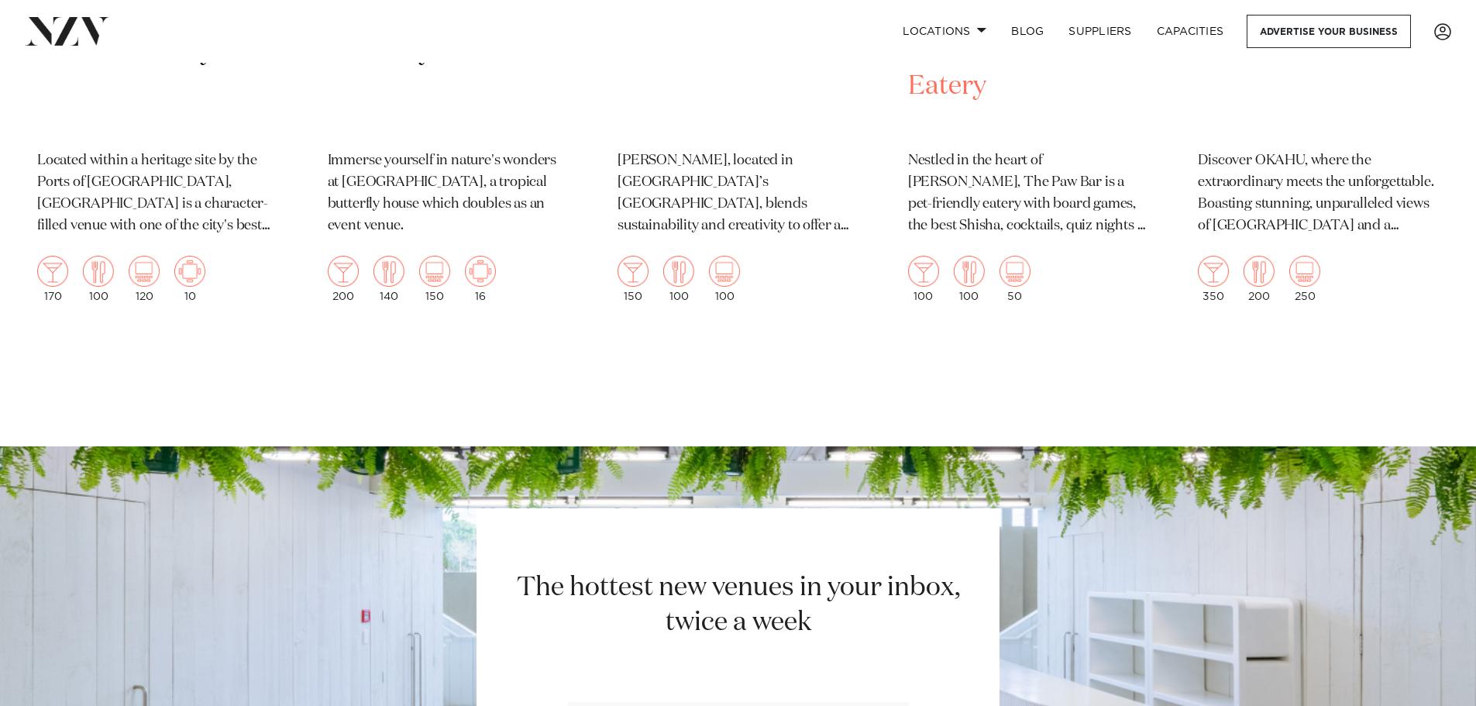
scroll to position [11388, 0]
